Goal: Transaction & Acquisition: Purchase product/service

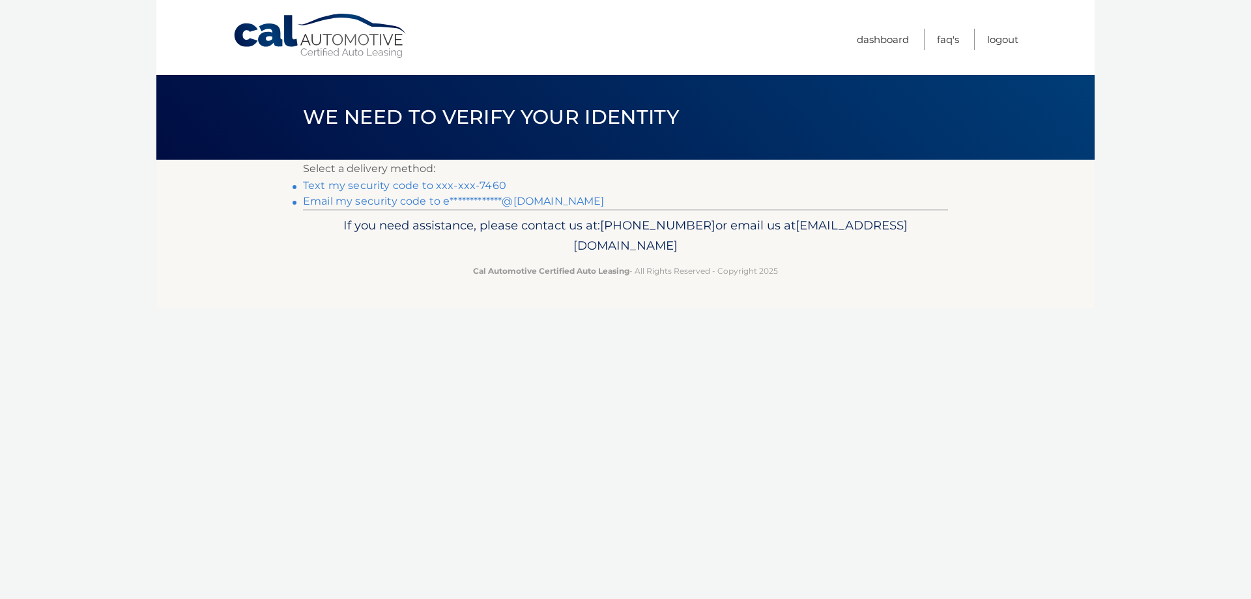
click at [445, 182] on link "Text my security code to xxx-xxx-7460" at bounding box center [404, 185] width 203 height 12
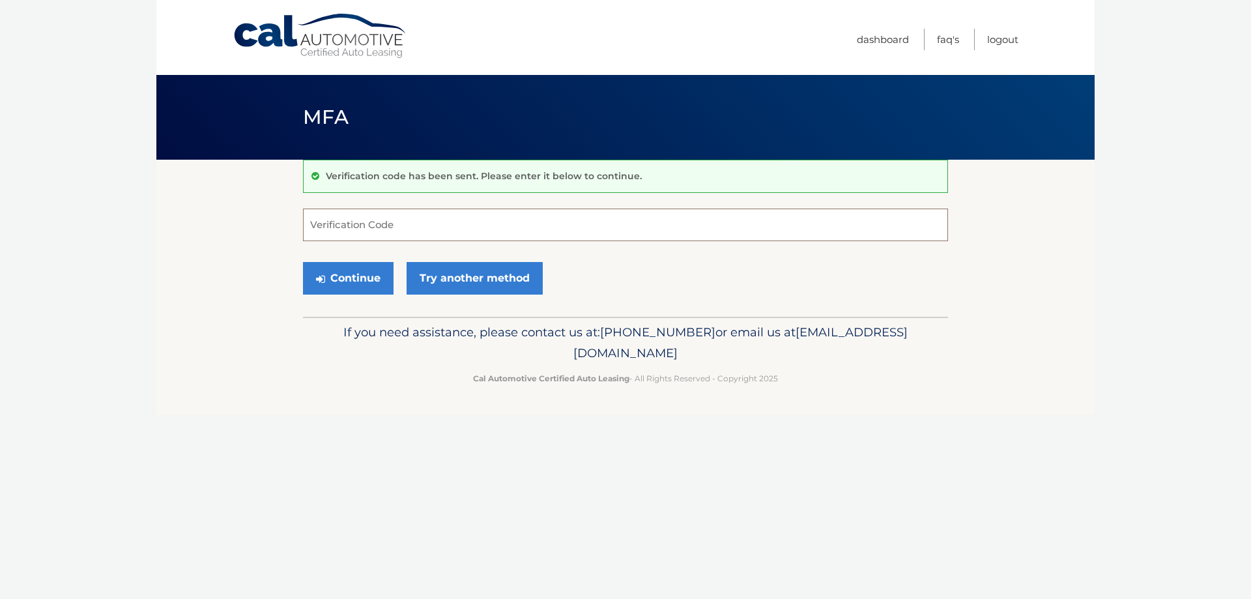
click at [459, 219] on input "Verification Code" at bounding box center [625, 224] width 645 height 33
type input "312043"
click at [379, 281] on button "Continue" at bounding box center [348, 278] width 91 height 33
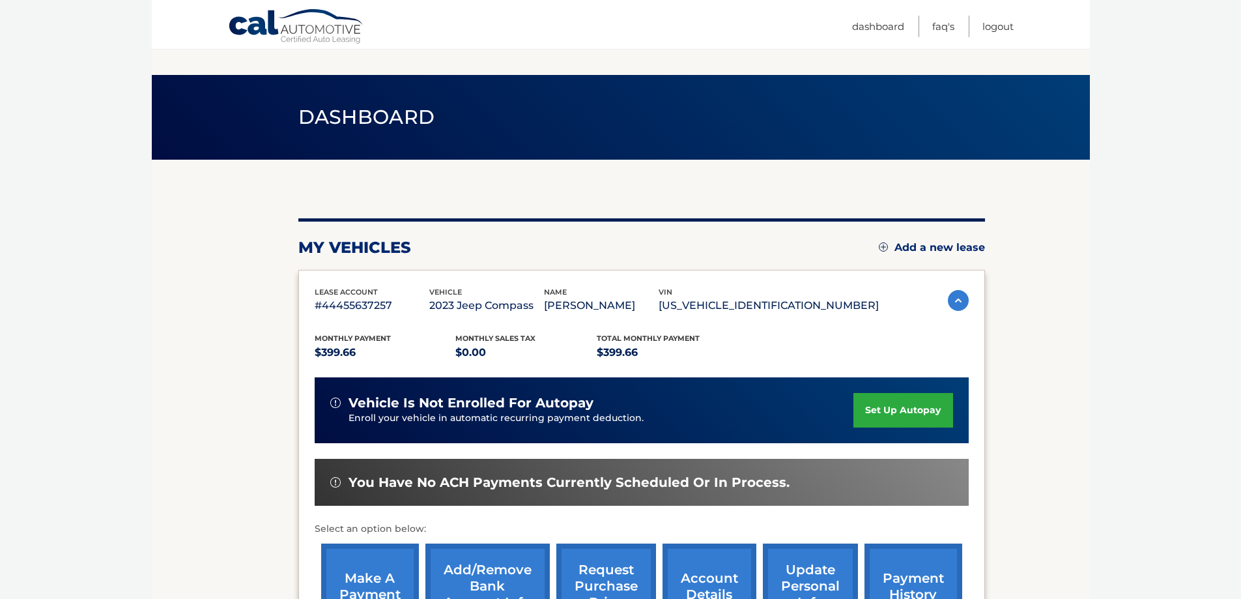
scroll to position [130, 0]
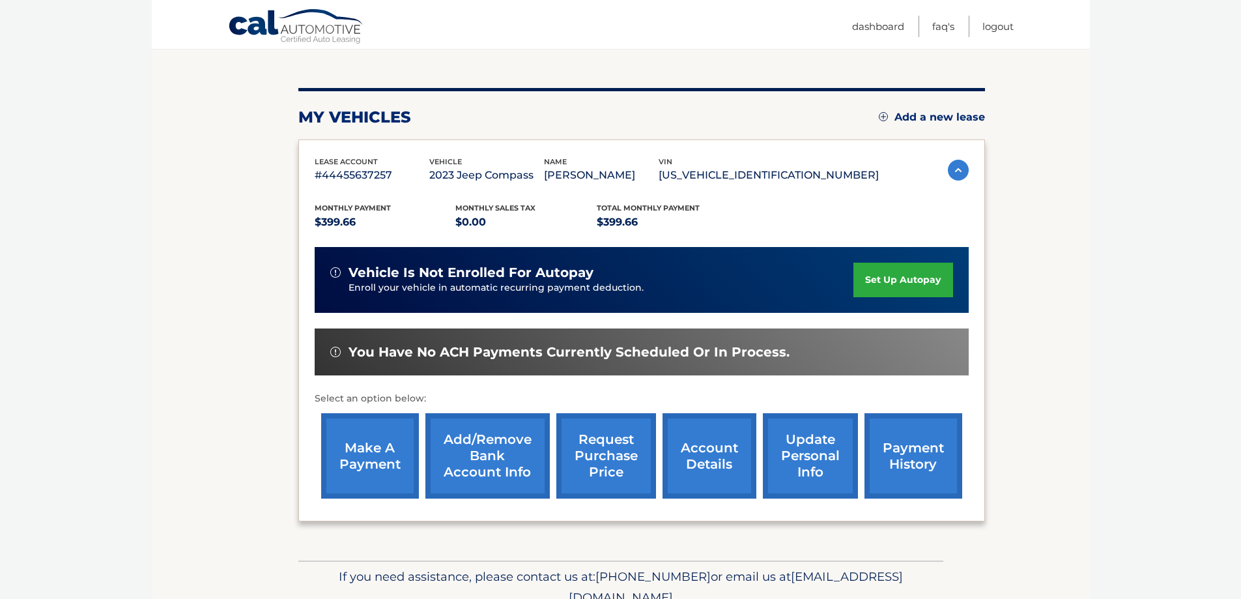
click at [364, 463] on link "make a payment" at bounding box center [370, 455] width 98 height 85
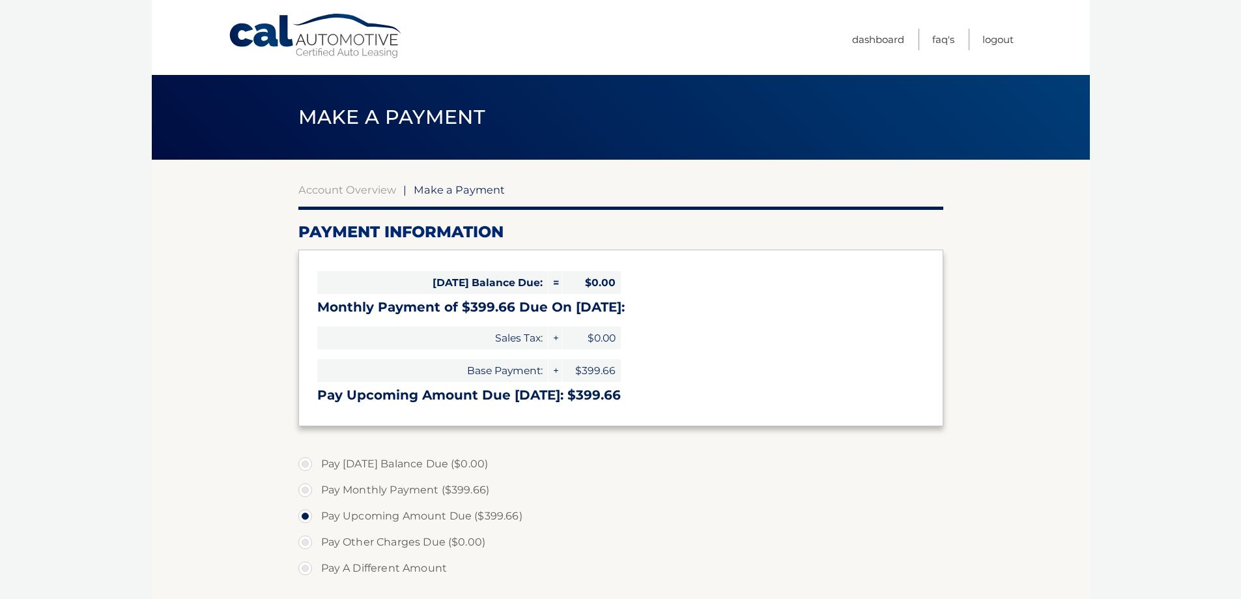
select select "NGYwYjY2N2ItY2M5ZC00YjRjLThhZTgtNTRjYzEyYmI4OGEw"
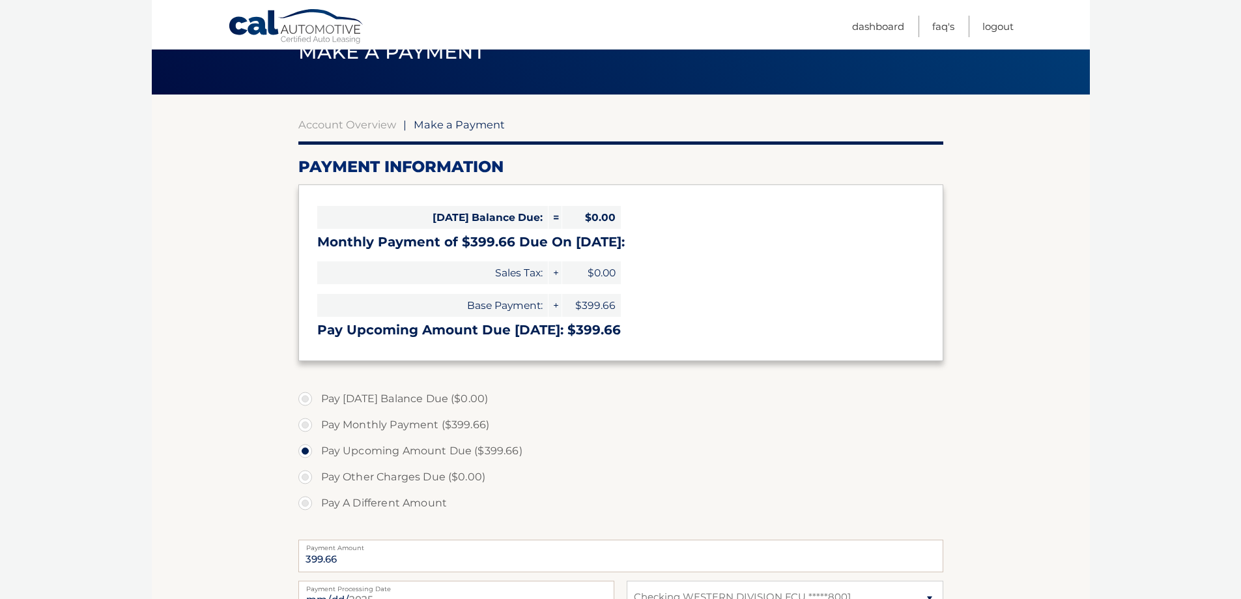
scroll to position [130, 0]
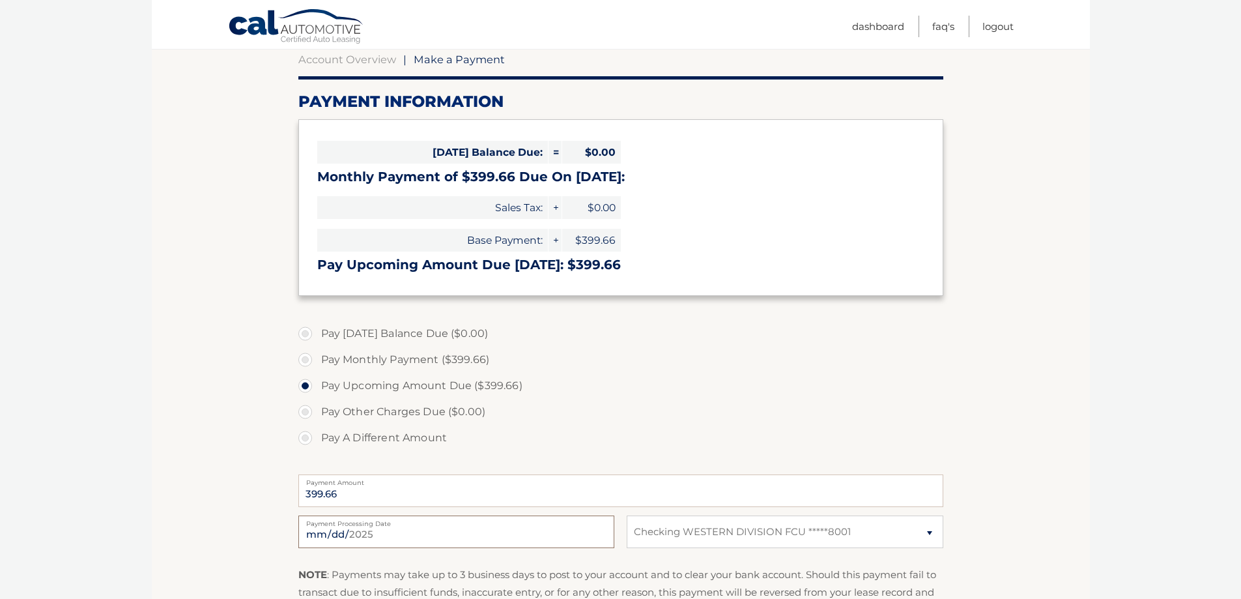
click at [444, 537] on input "2025-09-17" at bounding box center [456, 531] width 316 height 33
type input "2025-09-19"
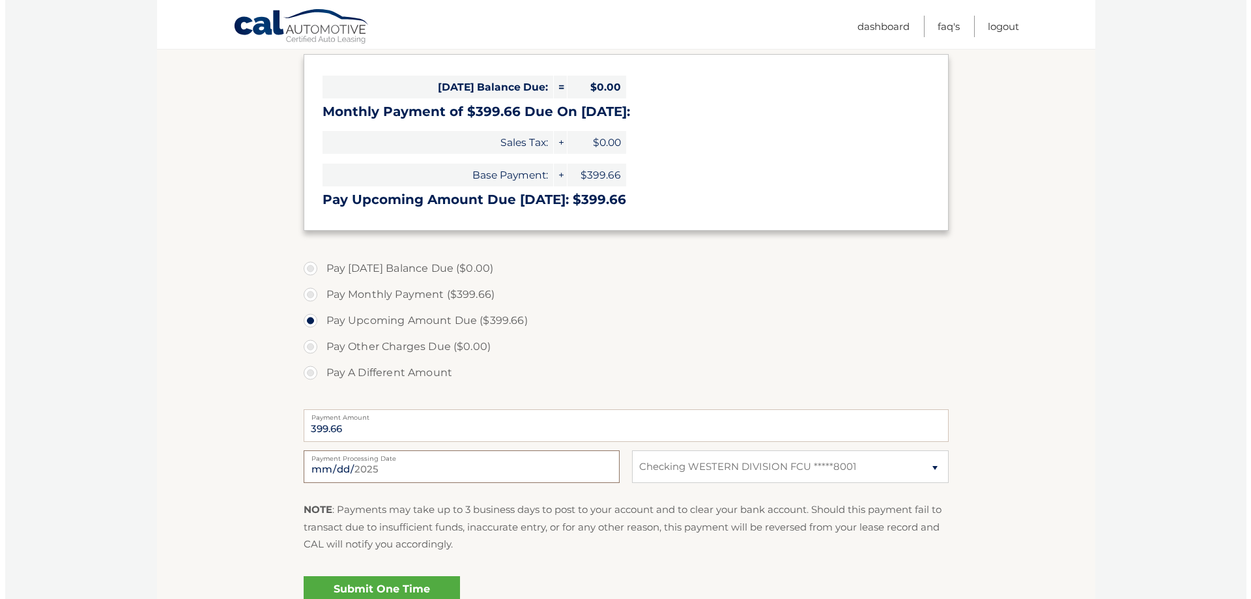
scroll to position [261, 0]
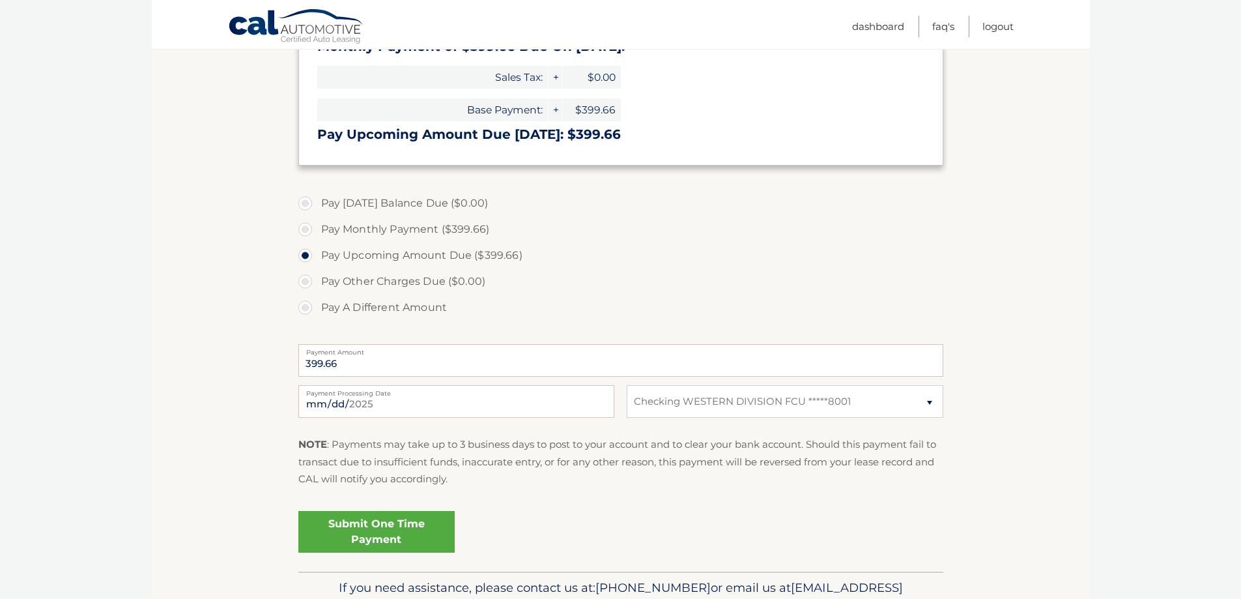
click at [390, 534] on link "Submit One Time Payment" at bounding box center [376, 532] width 156 height 42
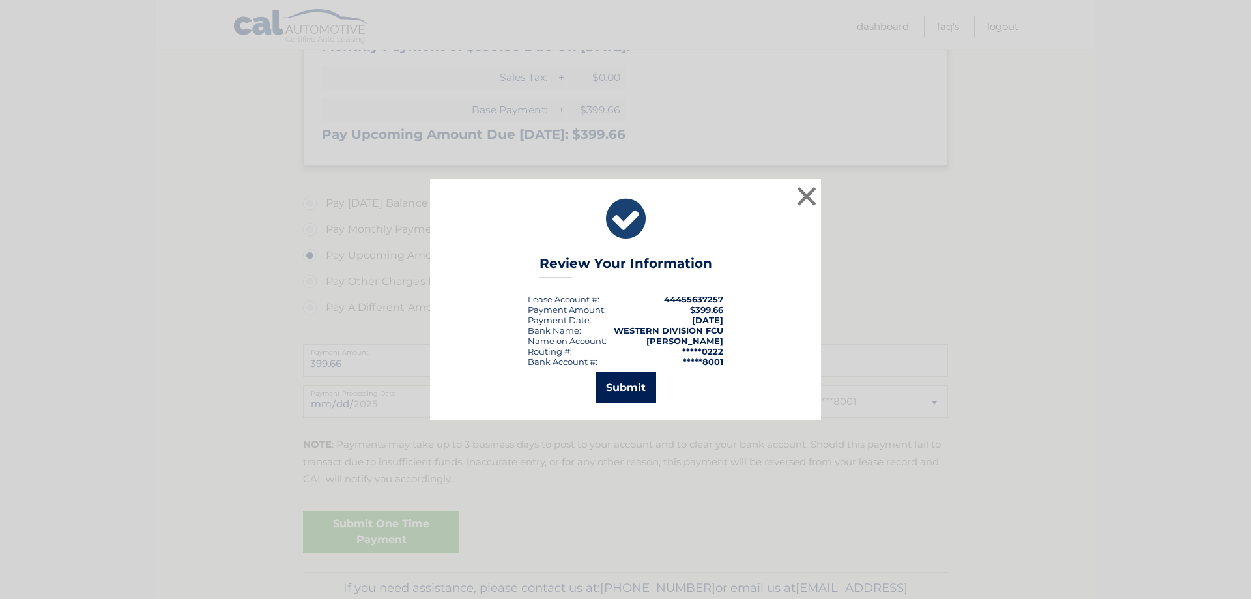
click at [635, 387] on button "Submit" at bounding box center [625, 387] width 61 height 31
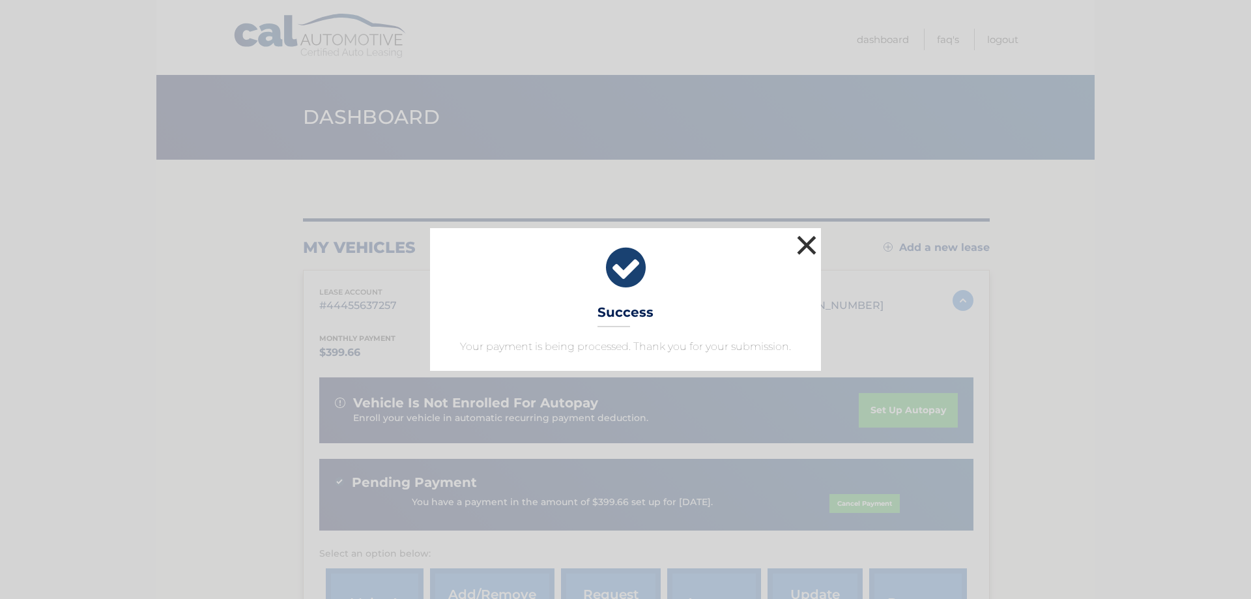
click at [808, 244] on button "×" at bounding box center [807, 245] width 26 height 26
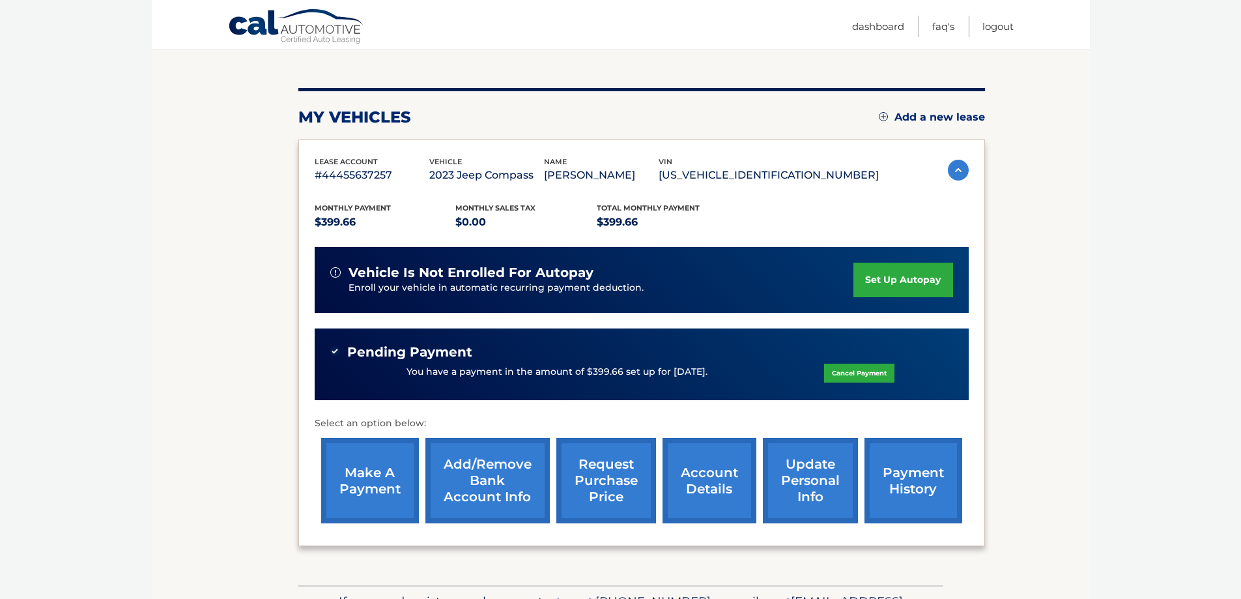
scroll to position [216, 0]
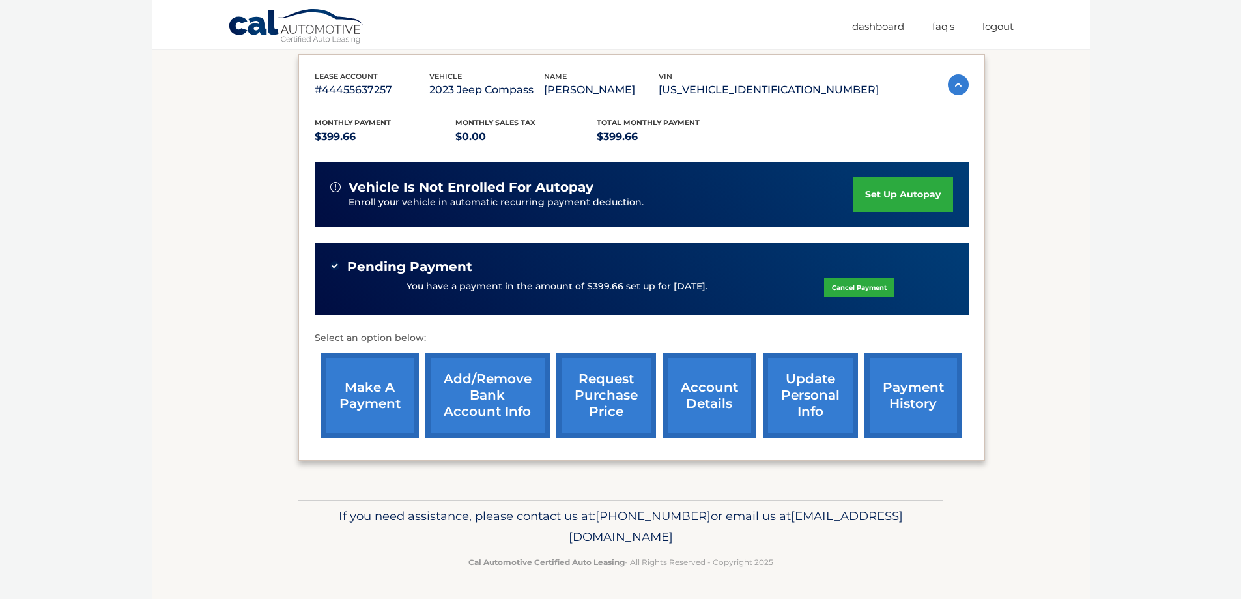
click at [904, 403] on link "payment history" at bounding box center [914, 394] width 98 height 85
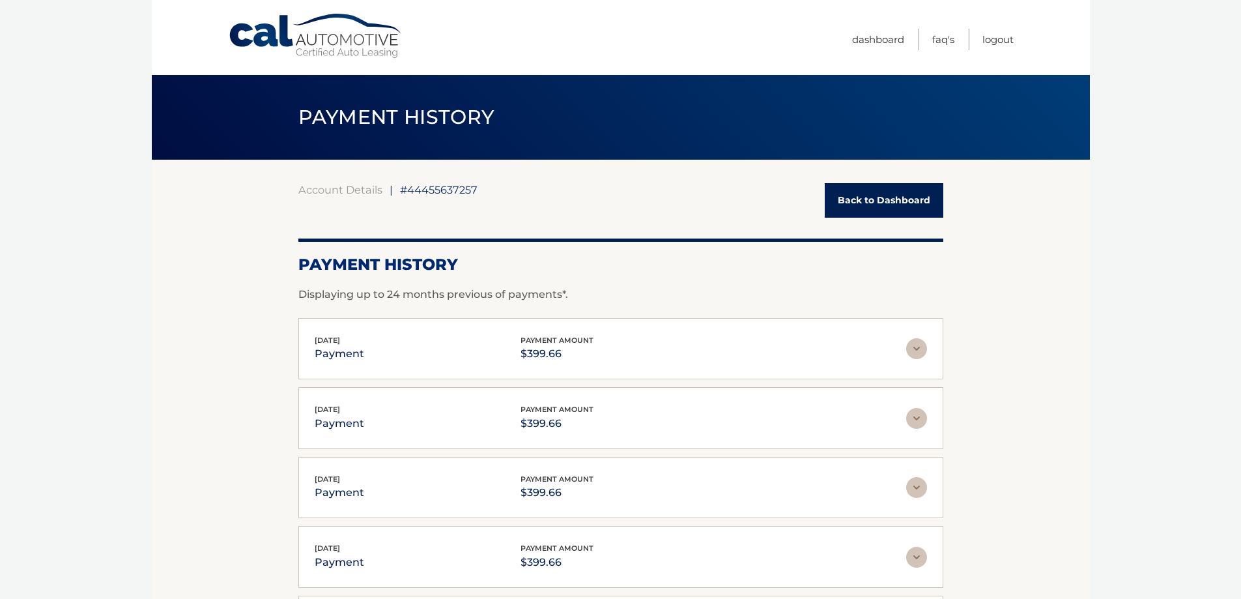
click at [887, 196] on link "Back to Dashboard" at bounding box center [884, 200] width 119 height 35
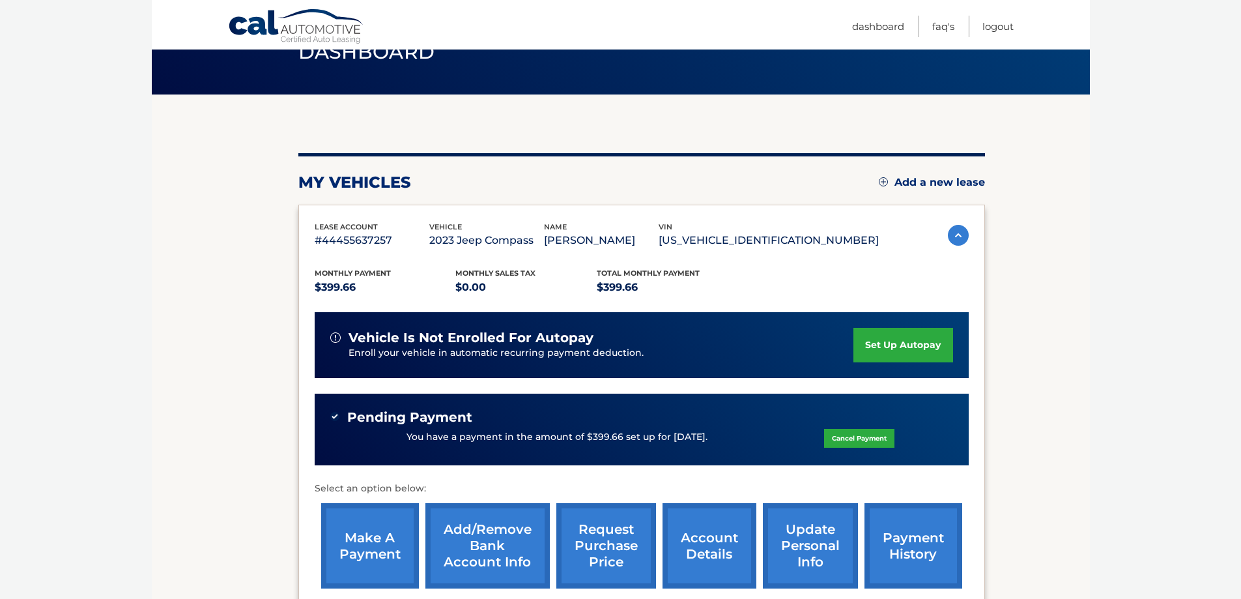
scroll to position [130, 0]
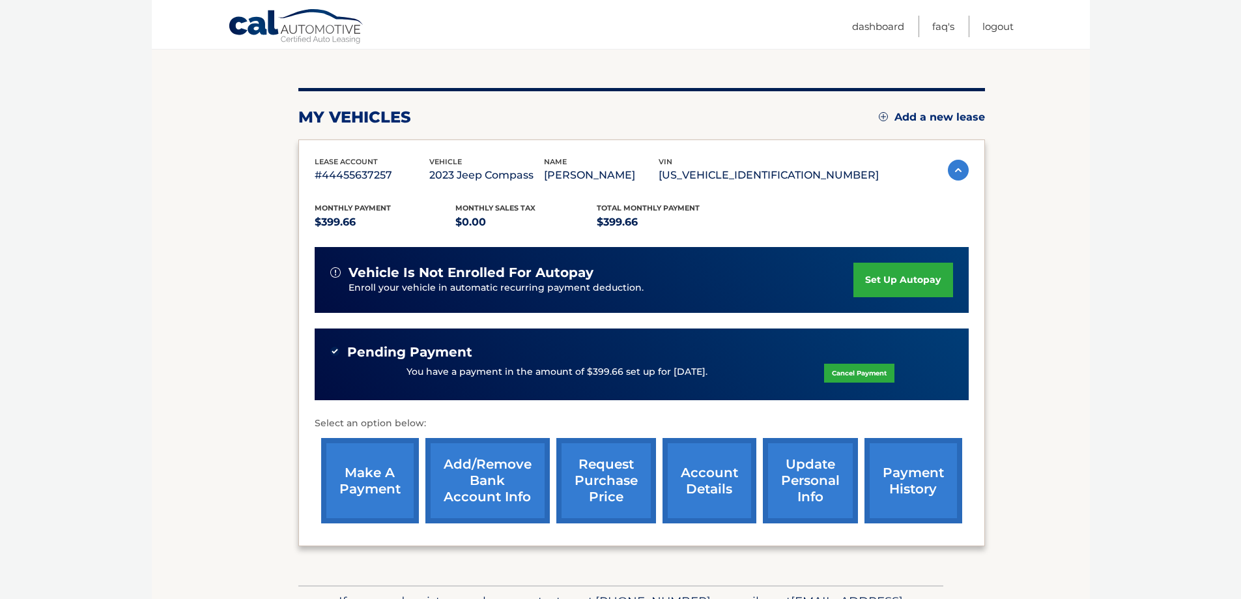
click at [693, 489] on link "account details" at bounding box center [710, 480] width 94 height 85
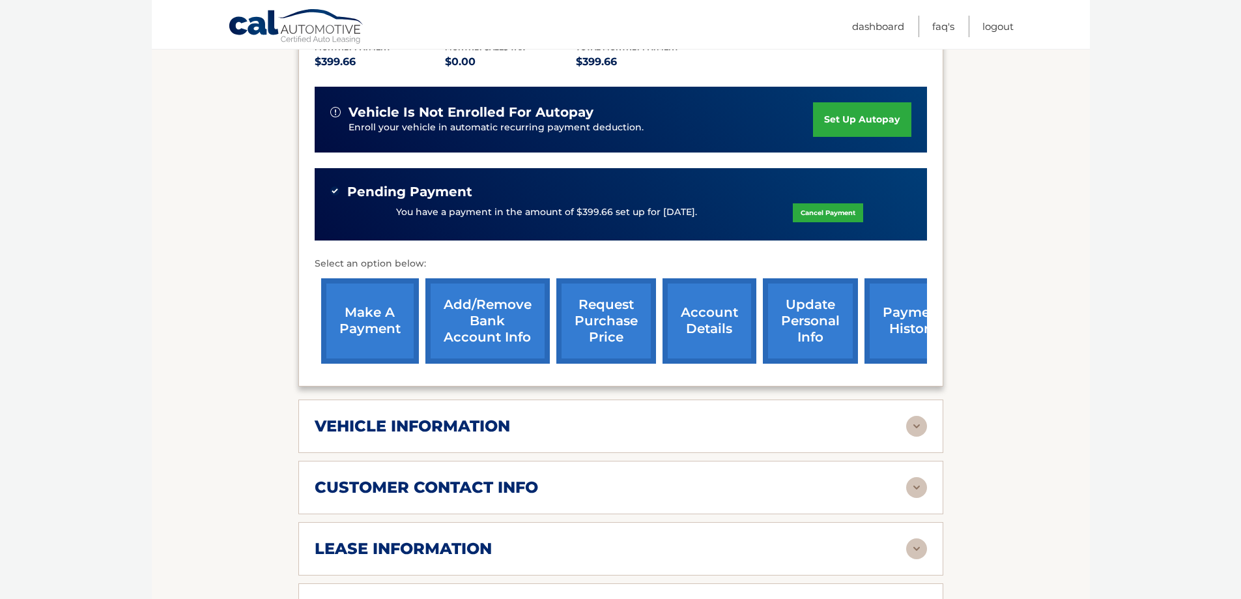
scroll to position [391, 0]
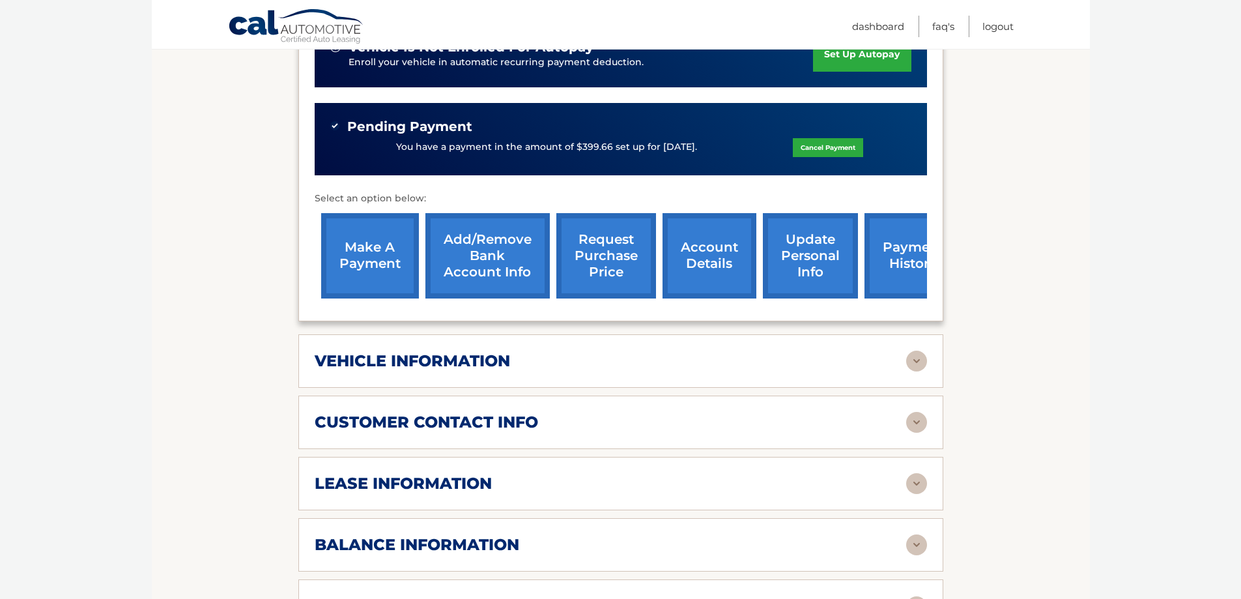
click at [919, 485] on img at bounding box center [916, 483] width 21 height 21
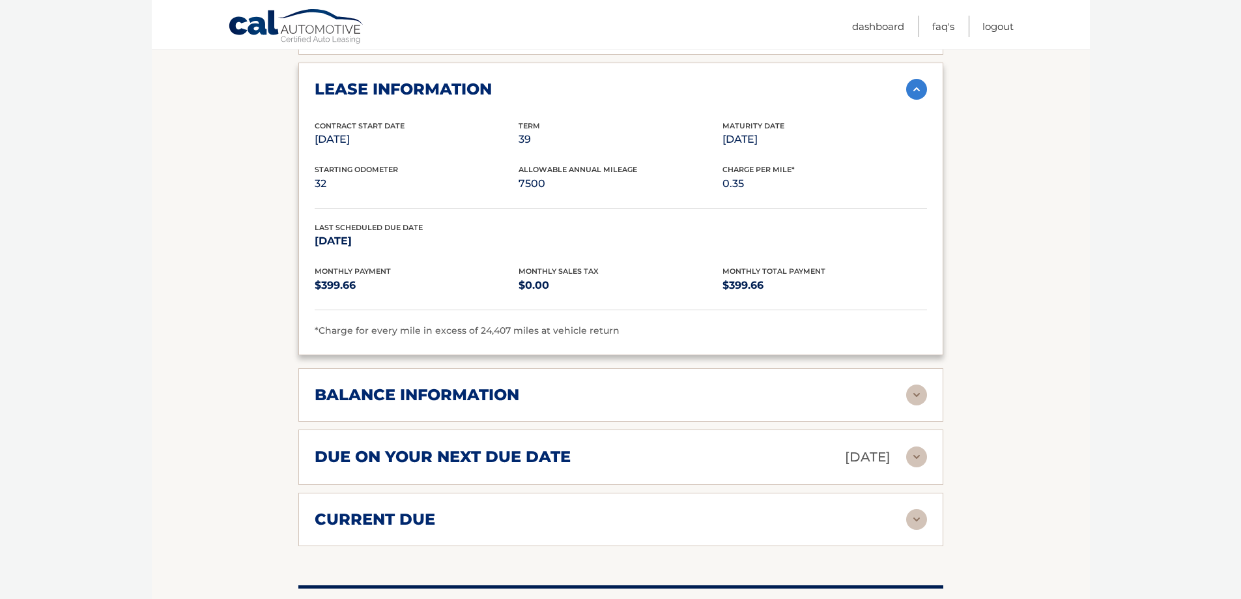
scroll to position [655, 0]
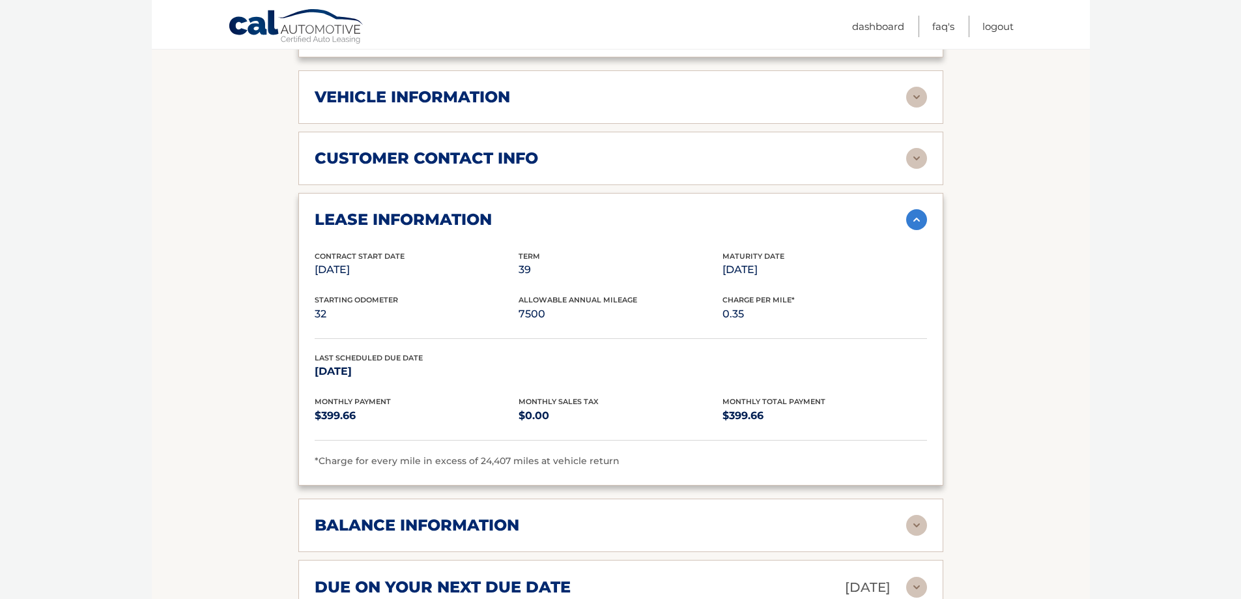
click at [918, 221] on img at bounding box center [916, 219] width 21 height 21
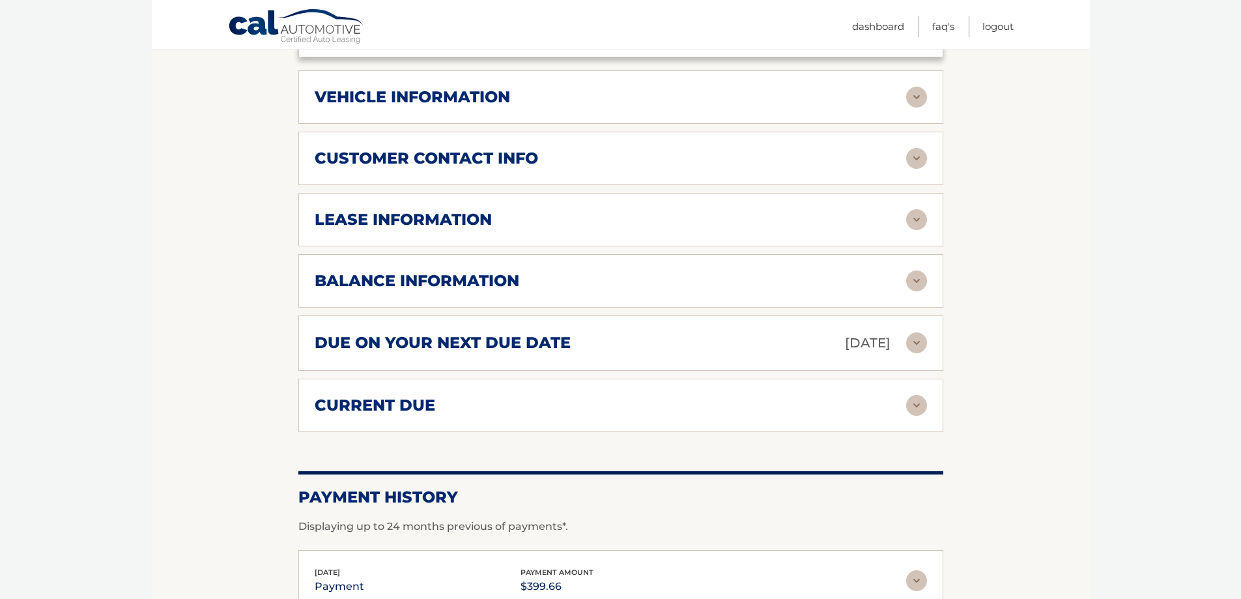
click at [917, 284] on img at bounding box center [916, 280] width 21 height 21
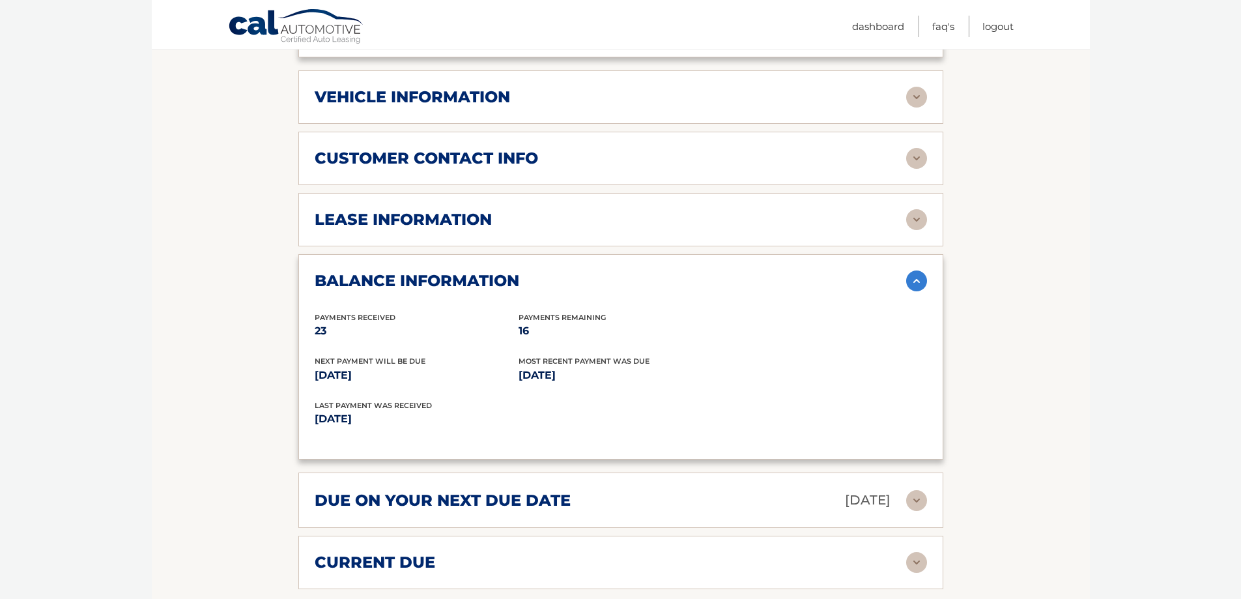
click at [924, 283] on img at bounding box center [916, 280] width 21 height 21
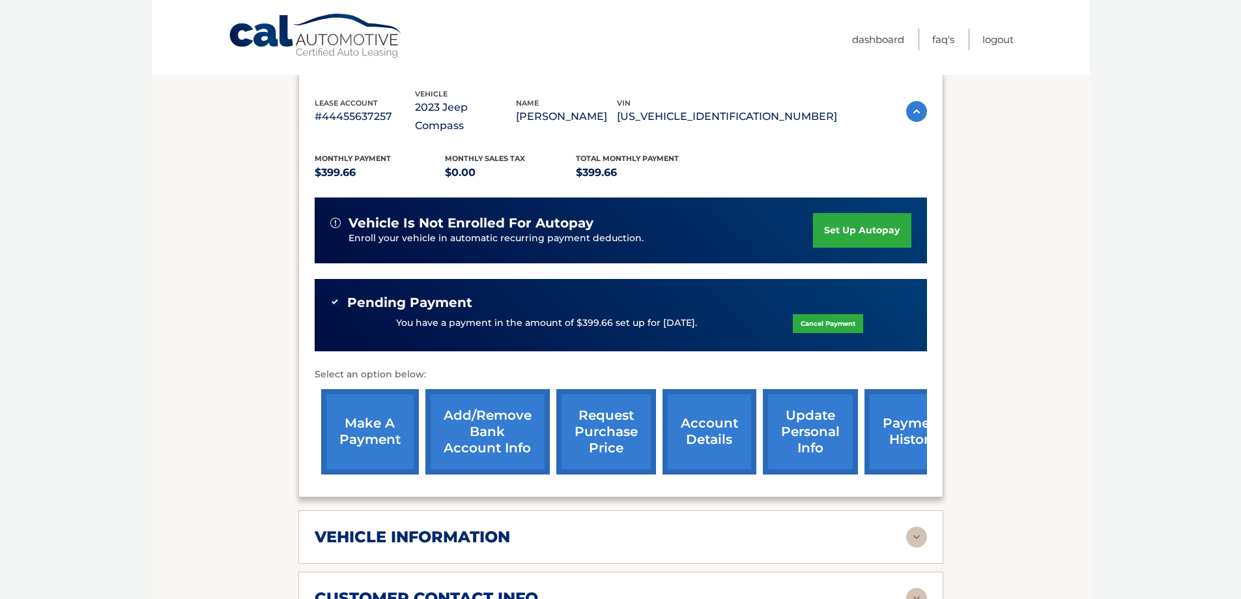
scroll to position [0, 0]
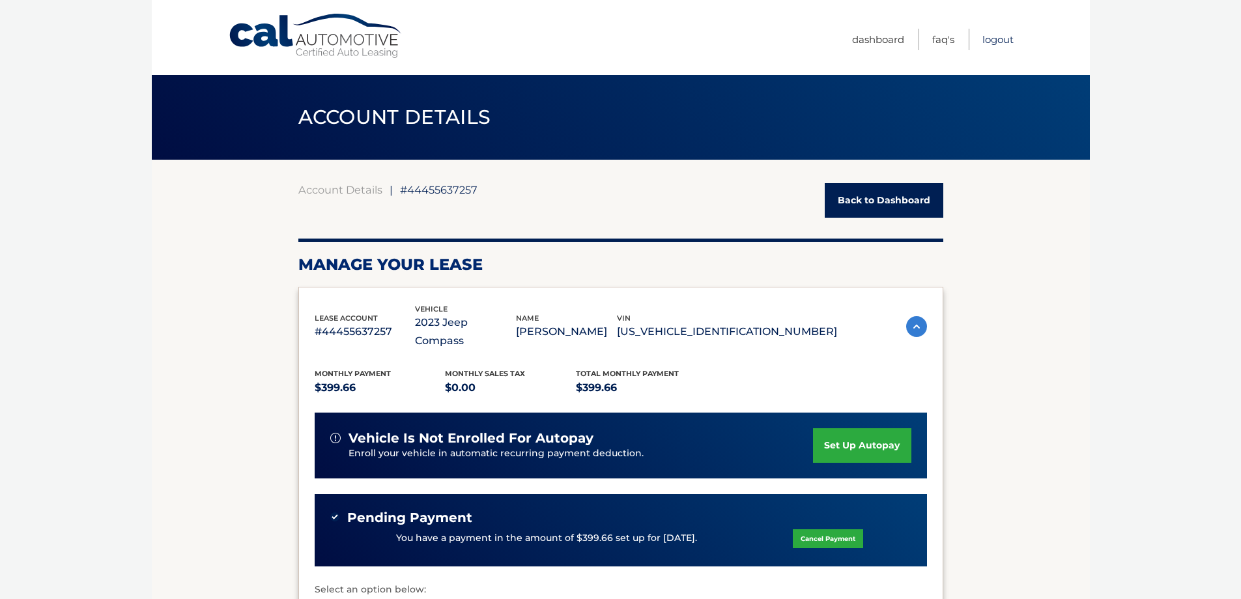
click at [997, 41] on link "Logout" at bounding box center [997, 39] width 31 height 21
